Goal: Information Seeking & Learning: Learn about a topic

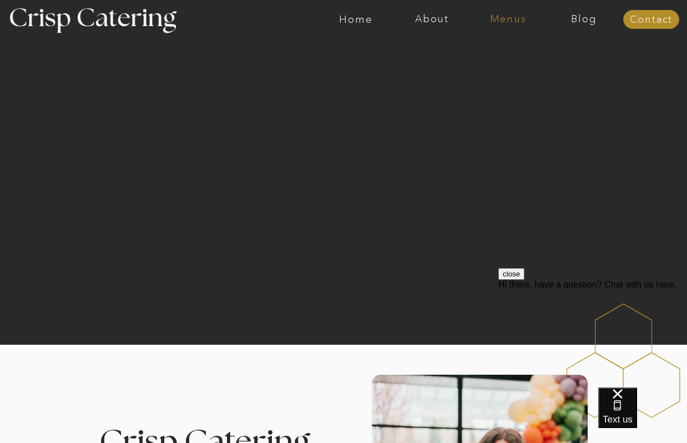
click at [496, 24] on nav "Menus" at bounding box center [508, 19] width 76 height 11
click at [483, 57] on div at bounding box center [507, 50] width 111 height 60
click at [482, 54] on nav "Summer (Mar-Aug)" at bounding box center [510, 50] width 99 height 11
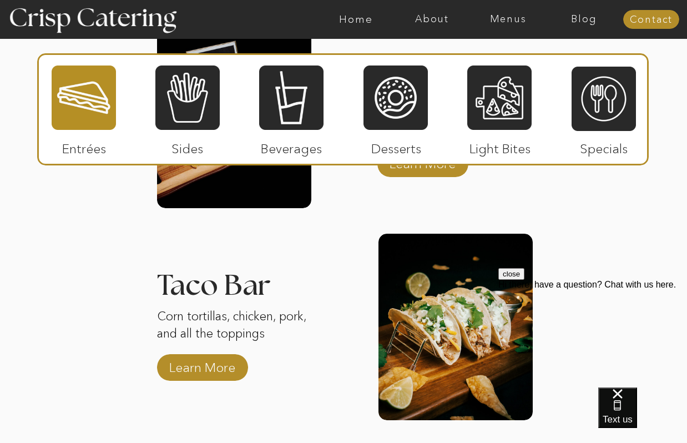
scroll to position [1077, 0]
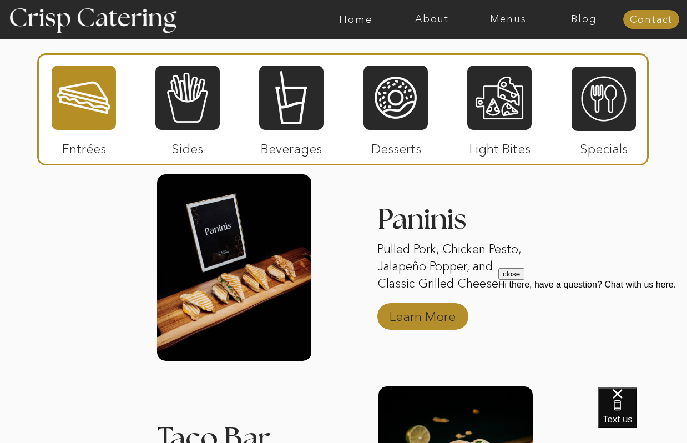
click at [386, 317] on p "Learn More" at bounding box center [422, 313] width 74 height 32
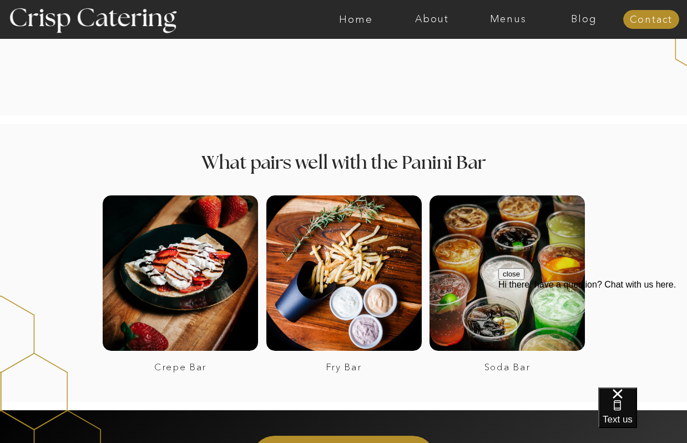
scroll to position [1378, 0]
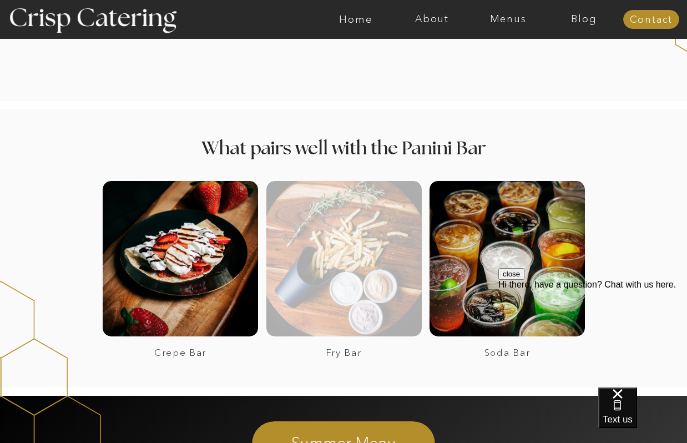
click at [382, 258] on div at bounding box center [343, 258] width 155 height 155
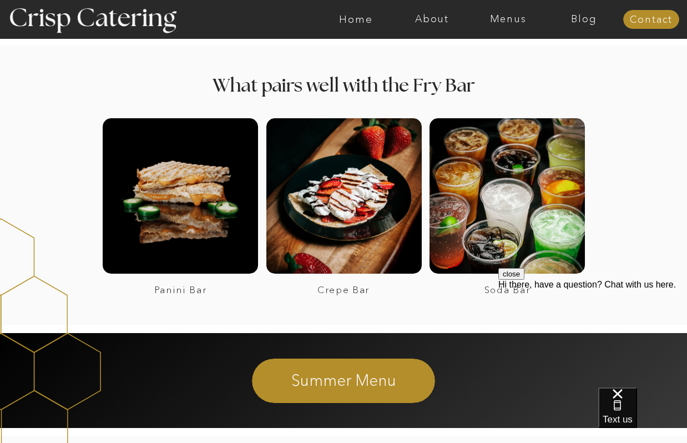
scroll to position [1073, 0]
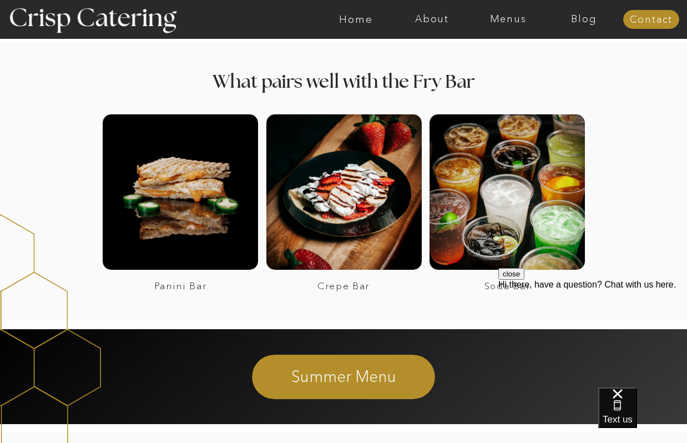
click at [524, 280] on button "close" at bounding box center [511, 274] width 26 height 12
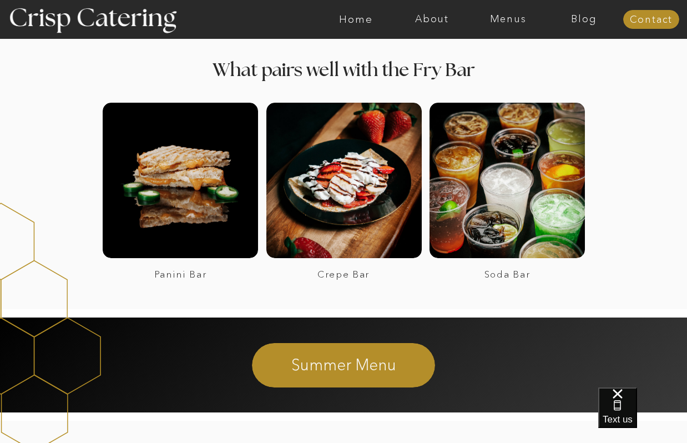
scroll to position [1092, 0]
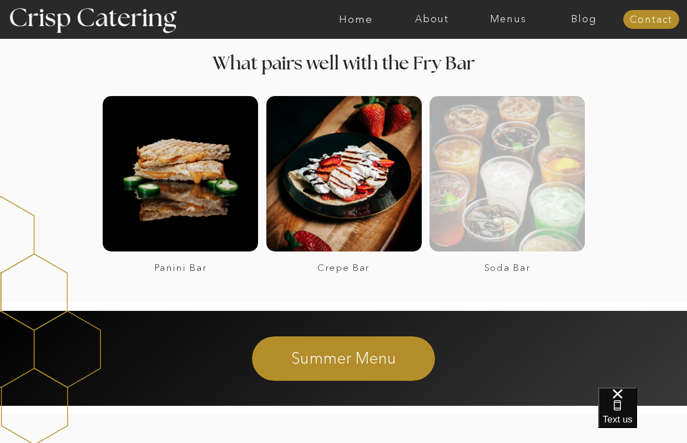
click at [521, 210] on div at bounding box center [506, 173] width 155 height 155
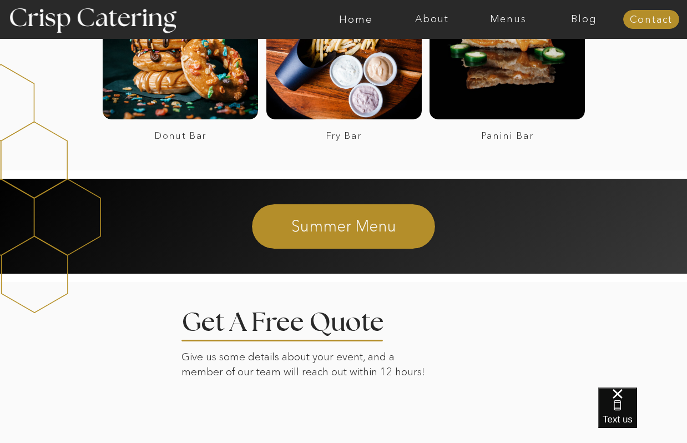
scroll to position [1747, 0]
